Goal: Task Accomplishment & Management: Check status

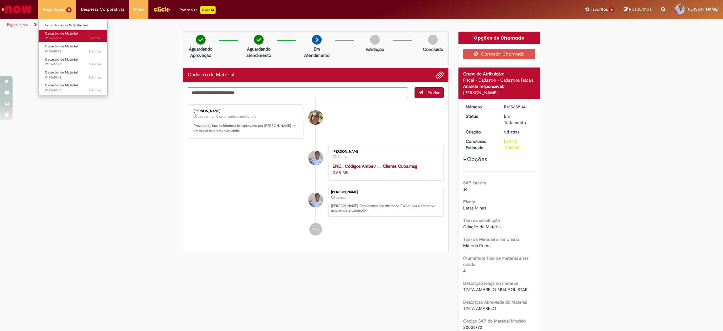
click at [62, 31] on span "Cadastro de Material" at bounding box center [61, 33] width 33 height 5
click at [53, 36] on span "5d atrás 5 dias atrás R13565564" at bounding box center [73, 38] width 56 height 5
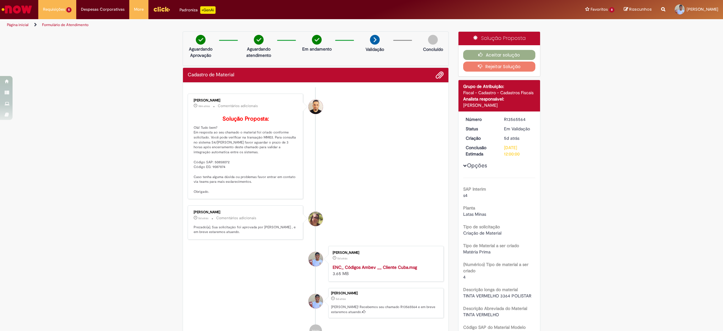
click at [218, 173] on p "Solução Proposta: Olá! Tudo bem? Em resposta ao seu chamado o material foi cria…" at bounding box center [246, 155] width 104 height 78
copy p "50858072"
click at [214, 178] on p "Solução Proposta: Olá! Tudo bem? Em resposta ao seu chamado o material foi cria…" at bounding box center [246, 155] width 104 height 78
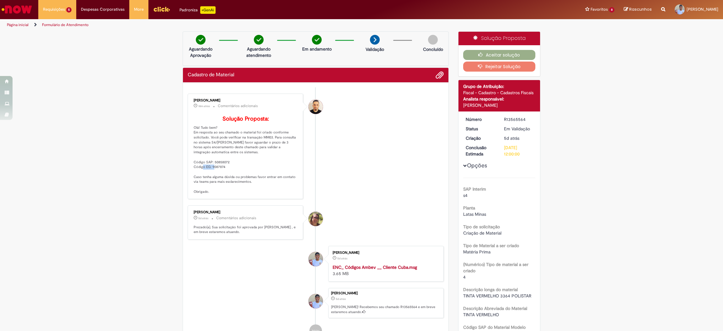
click at [214, 178] on p "Solução Proposta: Olá! Tudo bem? Em resposta ao seu chamado o material foi cria…" at bounding box center [246, 155] width 104 height 78
copy p "9087874"
click at [490, 52] on button "Aceitar solução" at bounding box center [499, 55] width 72 height 10
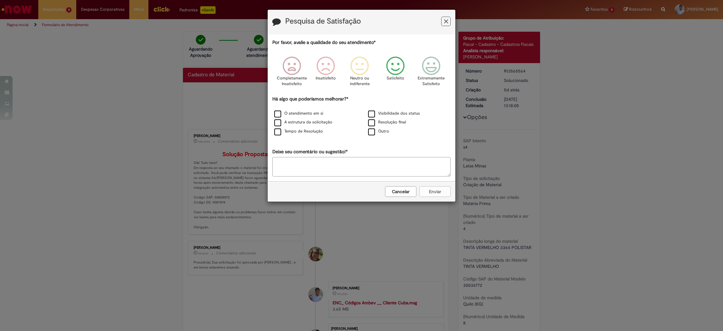
click at [395, 67] on icon "Feedback" at bounding box center [396, 65] width 24 height 19
click at [279, 113] on label "O atendimento em si" at bounding box center [298, 113] width 49 height 6
click at [439, 188] on button "Enviar" at bounding box center [434, 191] width 31 height 11
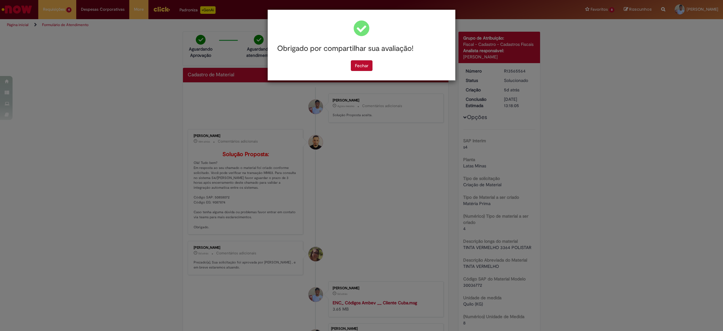
click at [349, 70] on div "Fechar" at bounding box center [361, 65] width 178 height 11
click at [353, 67] on button "Fechar" at bounding box center [362, 65] width 22 height 11
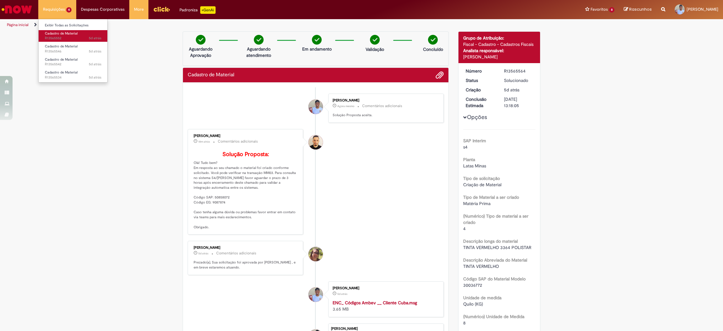
click at [69, 36] on span "5d atrás 5 dias atrás R13565552" at bounding box center [73, 38] width 56 height 5
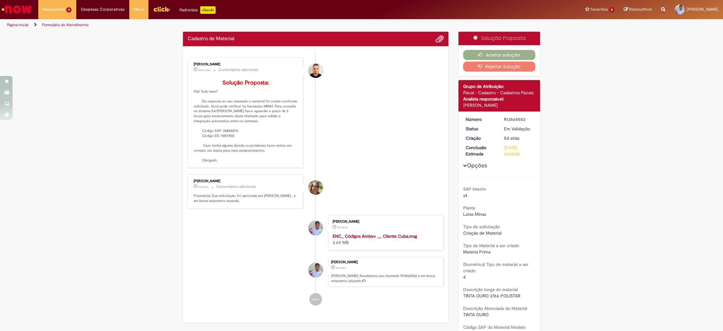
click at [227, 140] on p "Solução Proposta: Olá! Tudo bem? Em resposta ao seu chamado o material foi cria…" at bounding box center [246, 121] width 104 height 83
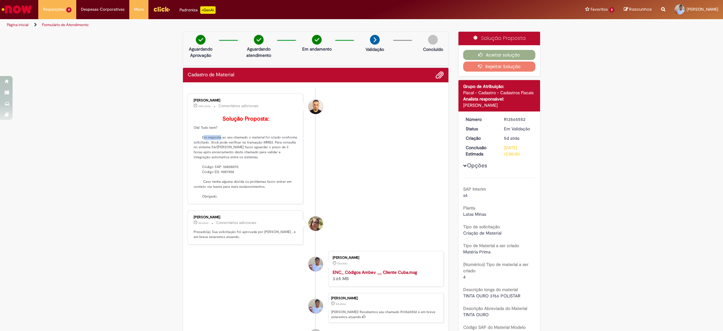
click at [227, 140] on p "Solução Proposta: Olá! Tudo bem? Em resposta ao seu chamado o material foi cria…" at bounding box center [246, 157] width 104 height 83
click at [223, 177] on p "Solução Proposta: Olá! Tudo bem? Em resposta ao seu chamado o material foi cria…" at bounding box center [246, 157] width 104 height 83
copy p "50858070"
click at [221, 180] on p "Solução Proposta: Olá! Tudo bem? Em resposta ao seu chamado o material foi cria…" at bounding box center [246, 157] width 104 height 83
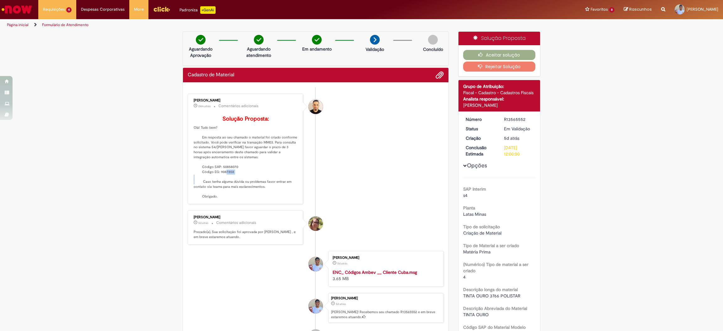
click at [221, 180] on p "Solução Proposta: Olá! Tudo bem? Em resposta ao seu chamado o material foi cria…" at bounding box center [246, 157] width 104 height 83
copy p "9087858"
click at [496, 52] on button "Aceitar solução" at bounding box center [499, 55] width 72 height 10
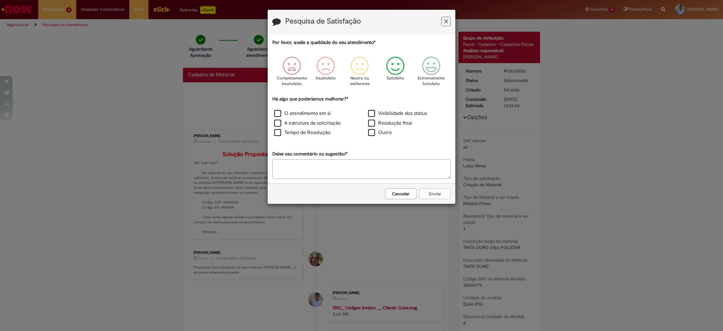
click at [408, 71] on div "Satisfeito" at bounding box center [395, 73] width 36 height 43
click at [316, 104] on div "Há algo que poderíamos melhorar?* O atendimento em si Visibilidade dos status A…" at bounding box center [361, 117] width 178 height 42
click at [312, 112] on label "O atendimento em si" at bounding box center [302, 113] width 56 height 7
click at [433, 194] on button "Enviar" at bounding box center [434, 193] width 31 height 11
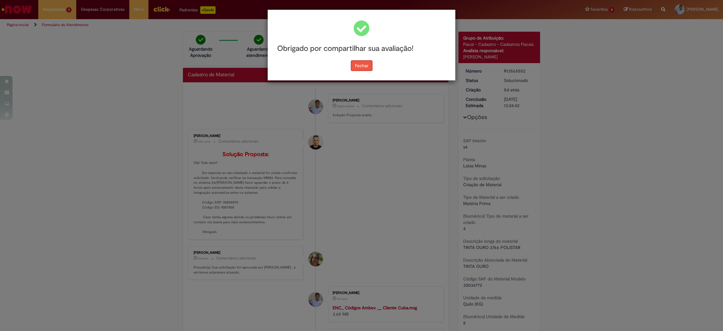
click at [365, 63] on button "Fechar" at bounding box center [362, 65] width 22 height 11
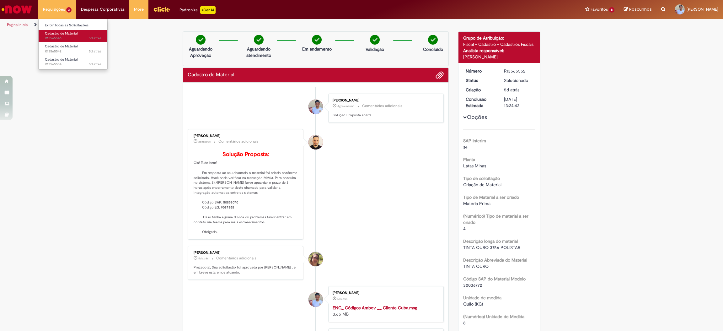
click at [69, 32] on span "Cadastro de Material" at bounding box center [61, 33] width 33 height 5
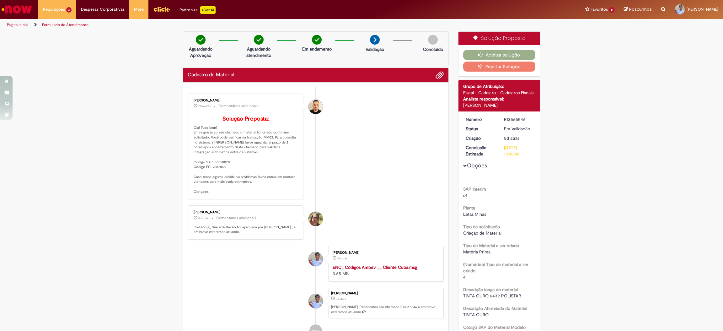
click at [223, 169] on p "Solução Proposta: Olá! Tudo bem? Em resposta ao seu chamado o material foi cria…" at bounding box center [246, 155] width 104 height 78
copy p "50858070"
click at [217, 178] on p "Solução Proposta: Olá! Tudo bem? Em resposta ao seu chamado o material foi cria…" at bounding box center [246, 155] width 104 height 78
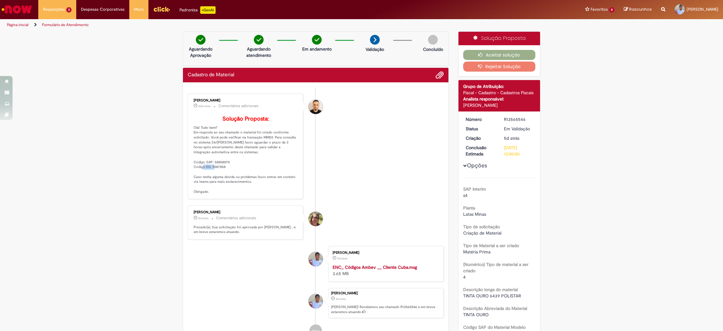
copy p "9087858"
click at [497, 52] on button "Aceitar solução" at bounding box center [499, 55] width 72 height 10
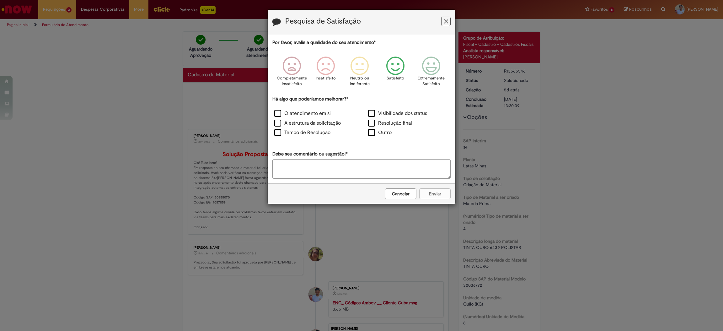
click at [406, 72] on icon "Feedback" at bounding box center [396, 65] width 24 height 19
click at [297, 116] on label "O atendimento em si" at bounding box center [302, 113] width 56 height 7
click at [435, 201] on div "Cancelar Enviar" at bounding box center [362, 193] width 188 height 20
click at [435, 197] on button "Enviar" at bounding box center [434, 193] width 31 height 11
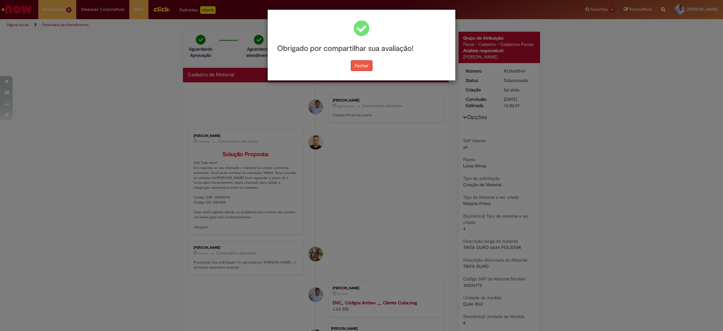
click at [356, 63] on button "Fechar" at bounding box center [362, 65] width 22 height 11
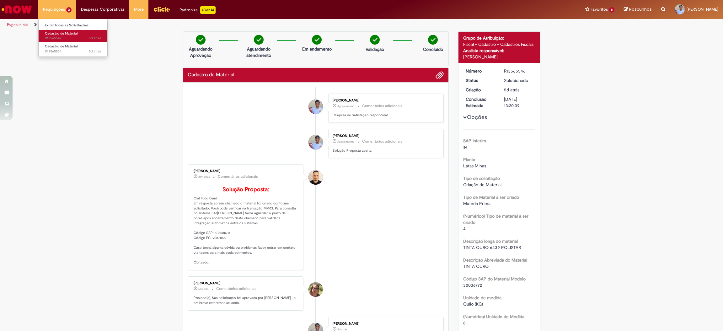
click at [70, 37] on span "5d atrás 5 dias atrás R13565542" at bounding box center [73, 38] width 56 height 5
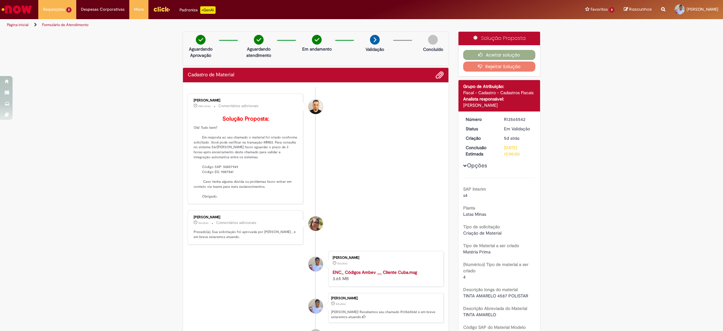
click at [231, 138] on p "Solução Proposta: Olá! Tudo bem? Em resposta ao seu chamado o material foi cria…" at bounding box center [246, 157] width 104 height 83
click at [231, 175] on p "Solução Proposta: Olá! Tudo bem? Em resposta ao seu chamado o material foi cria…" at bounding box center [246, 157] width 104 height 83
copy p "50857949"
click at [223, 181] on p "Solução Proposta: Olá! Tudo bem? Em resposta ao seu chamado o material foi cria…" at bounding box center [246, 157] width 104 height 83
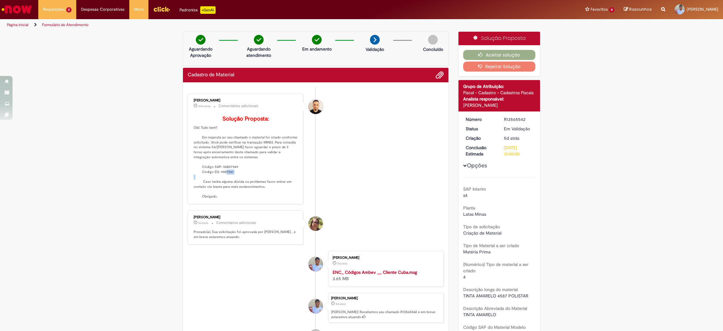
click at [223, 181] on p "Solução Proposta: Olá! Tudo bem? Em resposta ao seu chamado o material foi cria…" at bounding box center [246, 157] width 104 height 83
copy p "9087841"
click at [494, 52] on button "Aceitar solução" at bounding box center [499, 55] width 72 height 10
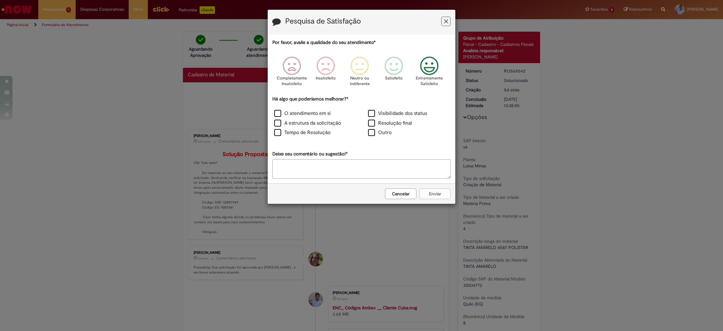
click at [424, 70] on icon "Feedback" at bounding box center [429, 65] width 24 height 19
click at [304, 122] on label "A estrutura da solicitação" at bounding box center [307, 122] width 66 height 7
click at [308, 114] on label "O atendimento em si" at bounding box center [302, 113] width 56 height 7
click at [312, 125] on label "A estrutura da solicitação" at bounding box center [307, 122] width 66 height 7
click at [430, 194] on button "Enviar" at bounding box center [434, 193] width 31 height 11
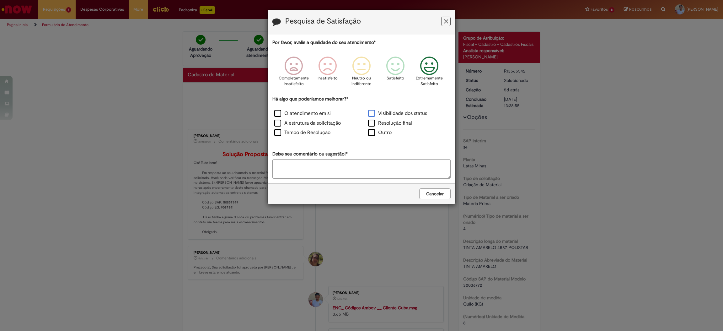
click at [385, 111] on label "Visibilidade dos status" at bounding box center [397, 113] width 59 height 7
click at [379, 113] on label "Visibilidade dos status" at bounding box center [397, 113] width 59 height 7
click at [445, 23] on icon "Feedback" at bounding box center [446, 21] width 4 height 7
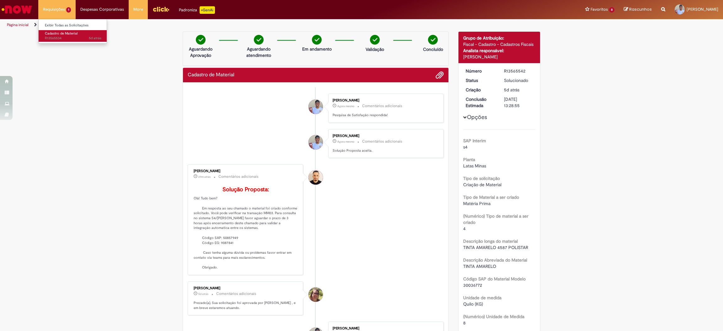
click at [72, 38] on span "5d atrás 5 dias atrás R13565534" at bounding box center [73, 38] width 56 height 5
click at [67, 34] on span "Cadastro de Material" at bounding box center [61, 33] width 33 height 5
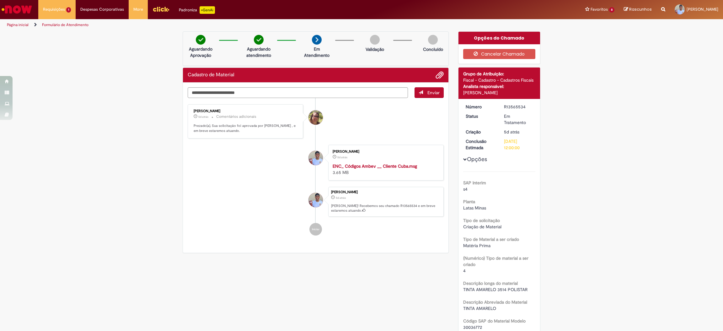
click at [509, 93] on div "Arnaldo Jose Vieira De Melo" at bounding box center [499, 92] width 72 height 6
click at [513, 93] on div "Arnaldo Jose Vieira De Melo" at bounding box center [499, 92] width 72 height 6
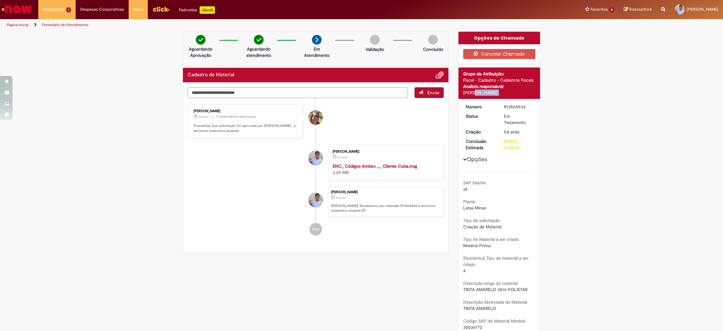
click at [513, 93] on div "Arnaldo Jose Vieira De Melo" at bounding box center [499, 92] width 72 height 6
click at [498, 78] on div "Fiscal - Cadastro - Cadastros Fiscais" at bounding box center [499, 80] width 72 height 6
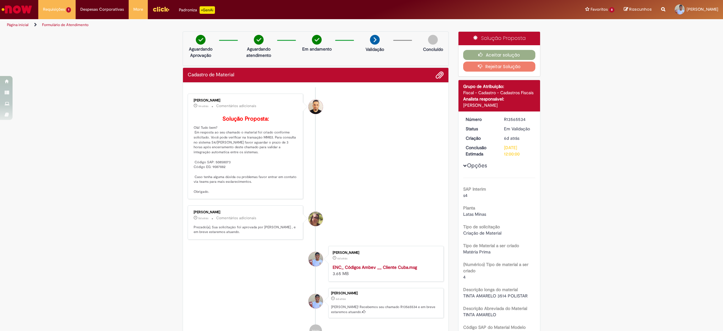
click at [225, 170] on p "Solução Proposta: Olá! Tudo bem? Em resposta ao seu chamado o material foi cria…" at bounding box center [246, 155] width 104 height 78
copy p "50858073"
click at [214, 175] on p "Solução Proposta: Olá! Tudo bem? Em resposta ao seu chamado o material foi cria…" at bounding box center [246, 155] width 104 height 78
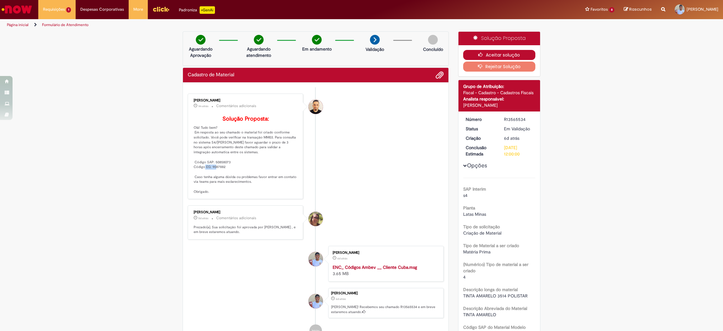
click at [505, 55] on button "Aceitar solução" at bounding box center [499, 55] width 72 height 10
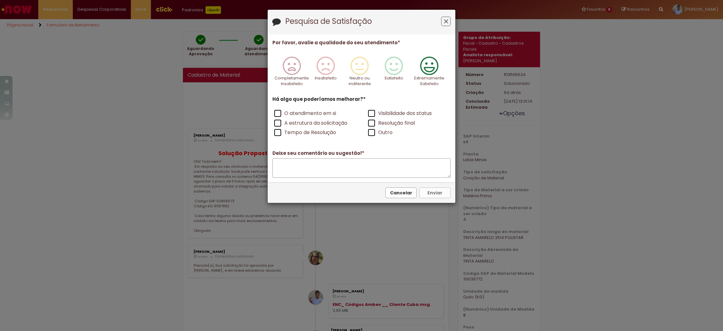
click at [427, 74] on icon "Feedback" at bounding box center [429, 65] width 24 height 19
click at [334, 111] on label "O atendimento em si" at bounding box center [305, 113] width 62 height 7
click at [428, 194] on button "Enviar" at bounding box center [434, 192] width 31 height 11
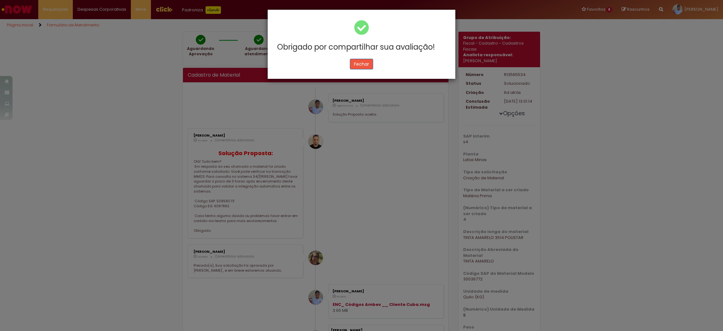
click at [362, 64] on button "Fechar" at bounding box center [361, 64] width 23 height 11
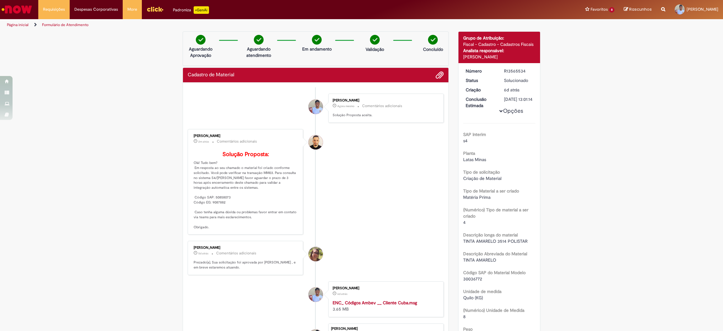
click at [27, 10] on img "Ir para a Homepage" at bounding box center [17, 9] width 32 height 13
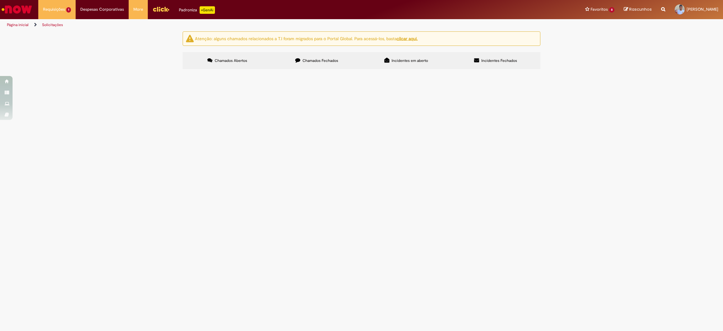
click at [325, 63] on span "Chamados Fechados" at bounding box center [320, 60] width 36 height 5
click at [384, 62] on icon at bounding box center [386, 60] width 5 height 5
click at [248, 54] on label "Chamados Abertos" at bounding box center [227, 60] width 89 height 17
